Goal: Information Seeking & Learning: Find specific fact

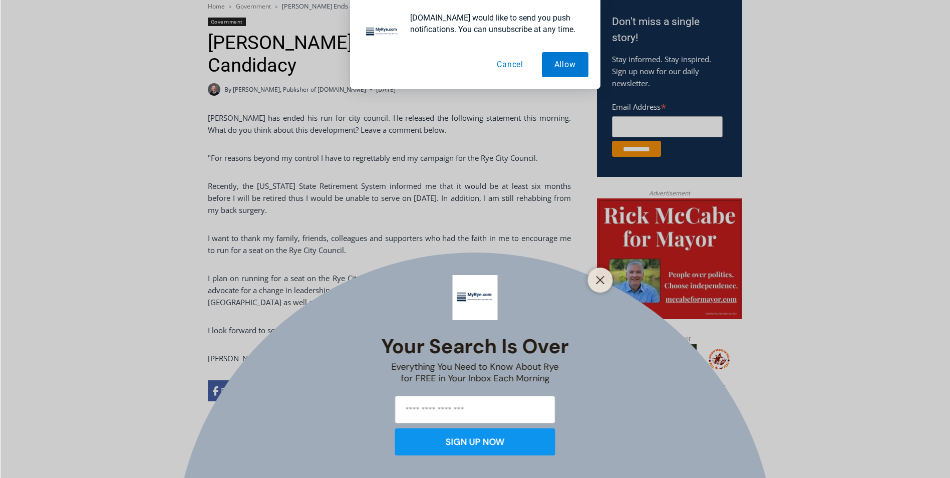
scroll to position [381, 0]
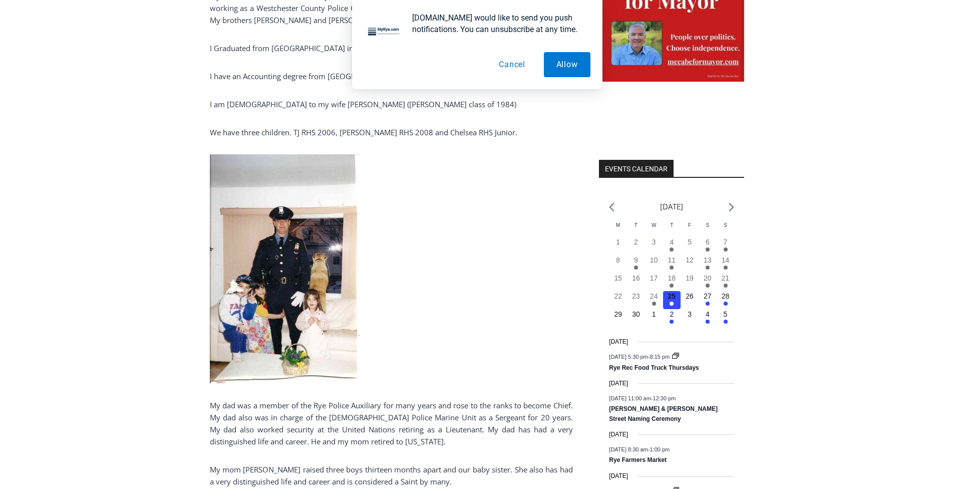
scroll to position [526, 0]
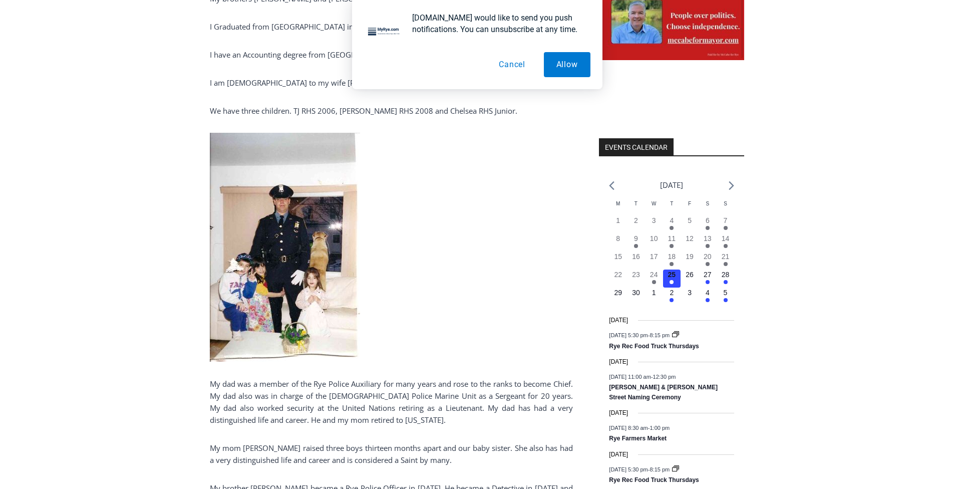
click at [503, 62] on button "Cancel" at bounding box center [512, 64] width 52 height 25
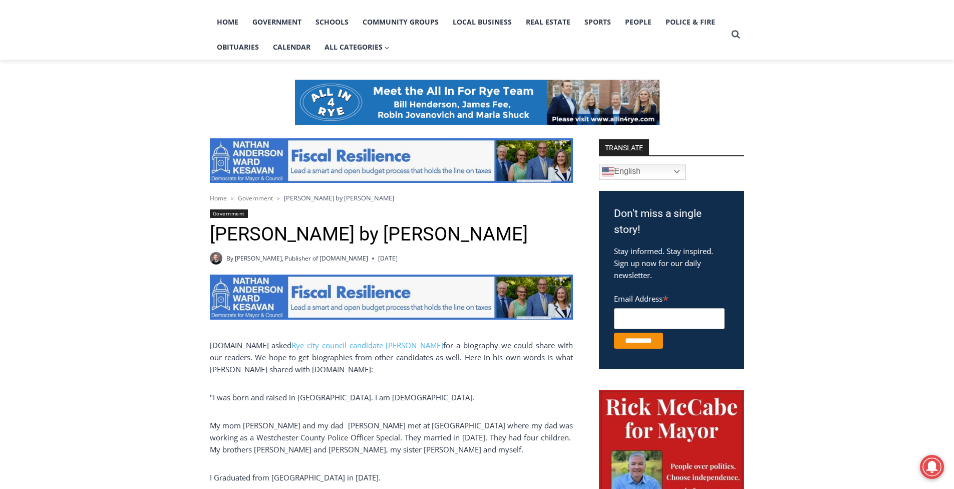
scroll to position [0, 0]
